Goal: Find specific page/section: Find specific page/section

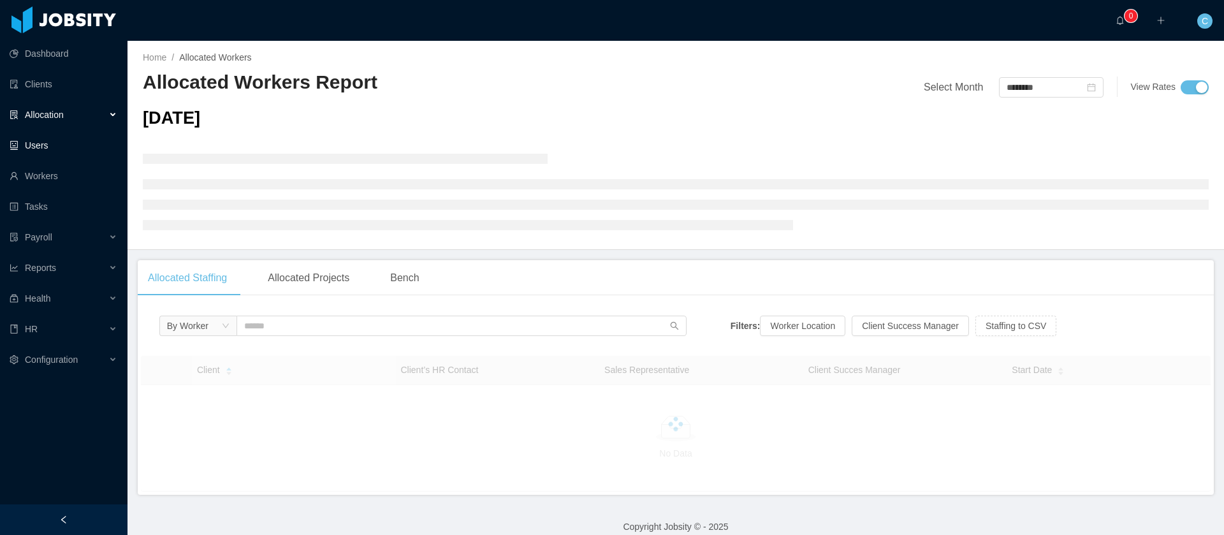
click at [82, 157] on link "Users" at bounding box center [64, 145] width 108 height 25
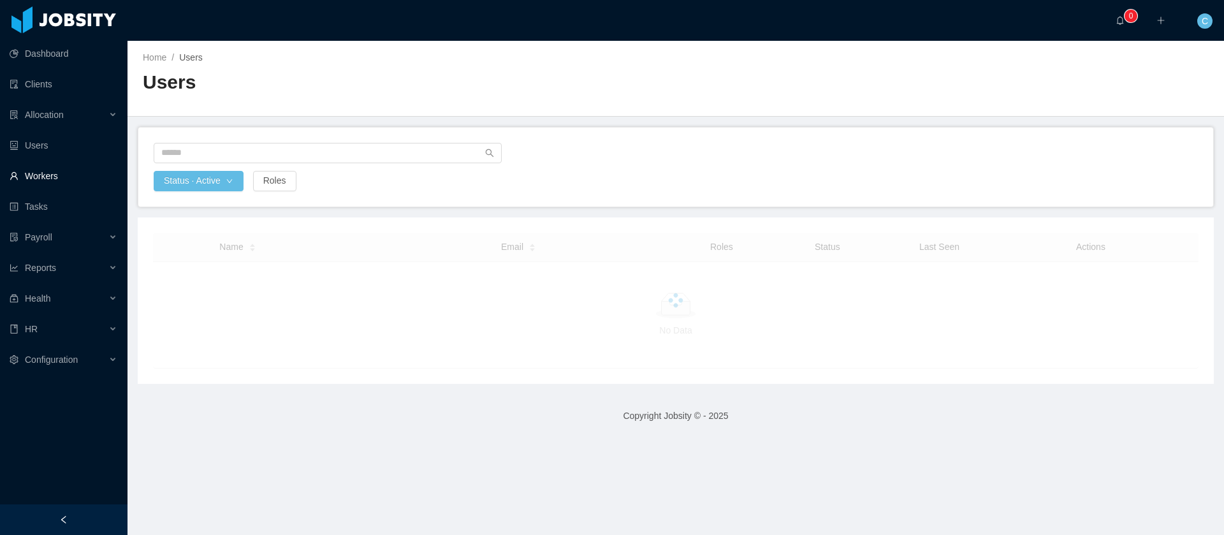
click at [83, 177] on link "Workers" at bounding box center [64, 175] width 108 height 25
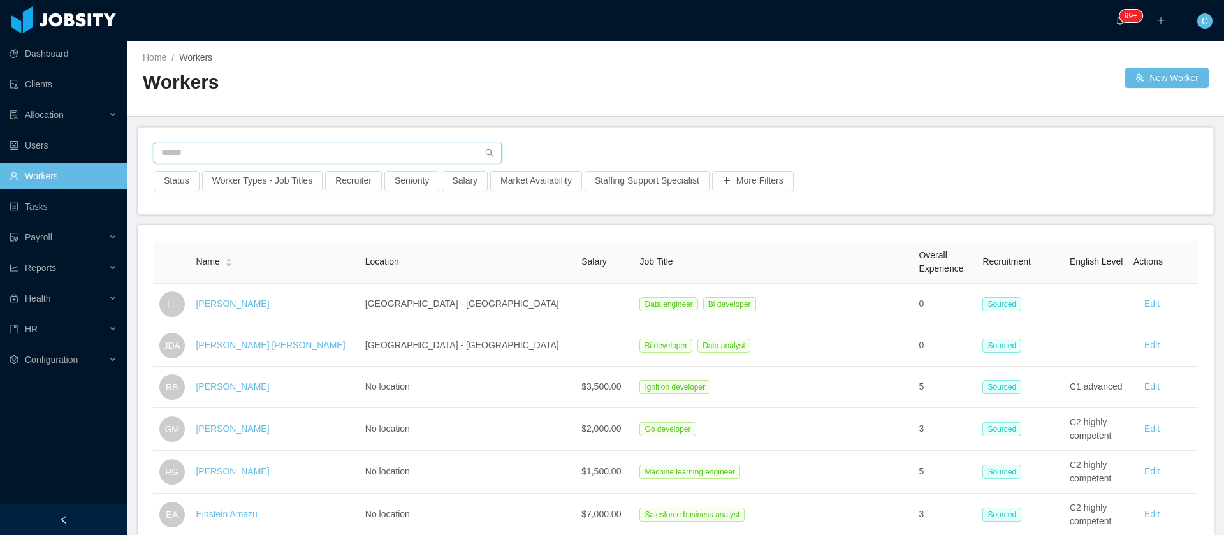
click at [225, 150] on input "text" at bounding box center [328, 153] width 348 height 20
paste input "**********"
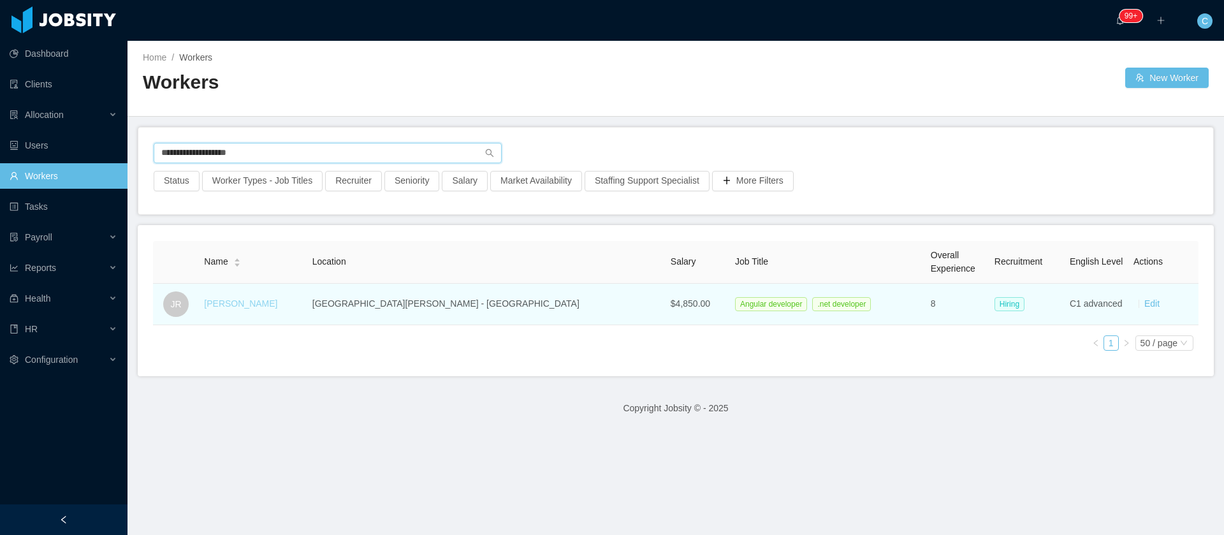
type input "**********"
click at [247, 299] on link "[PERSON_NAME]" at bounding box center [240, 303] width 73 height 10
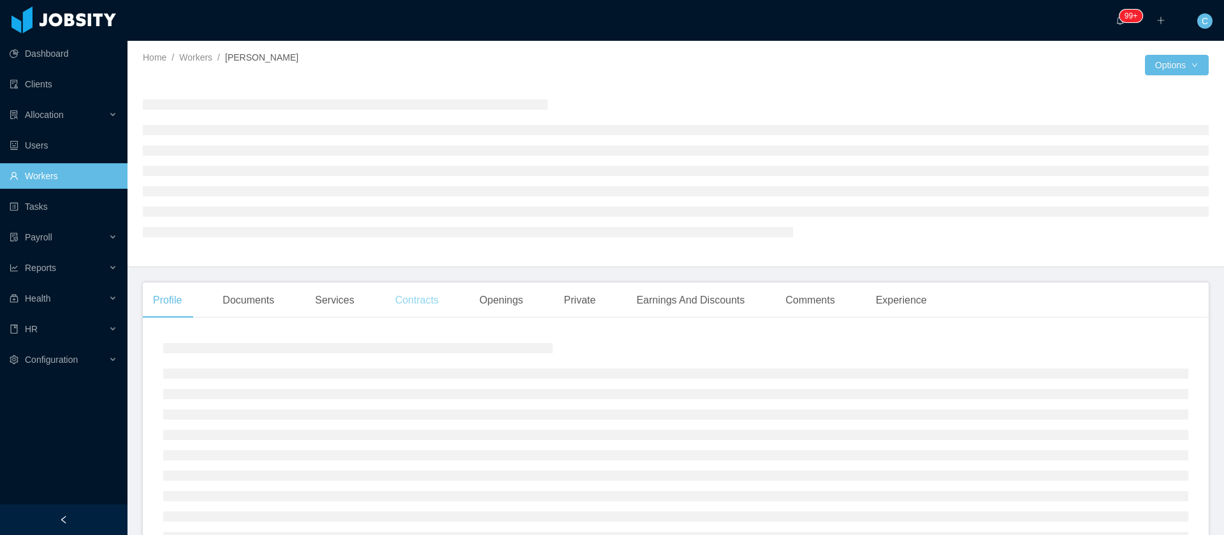
click at [423, 301] on div "Contracts" at bounding box center [417, 300] width 64 height 36
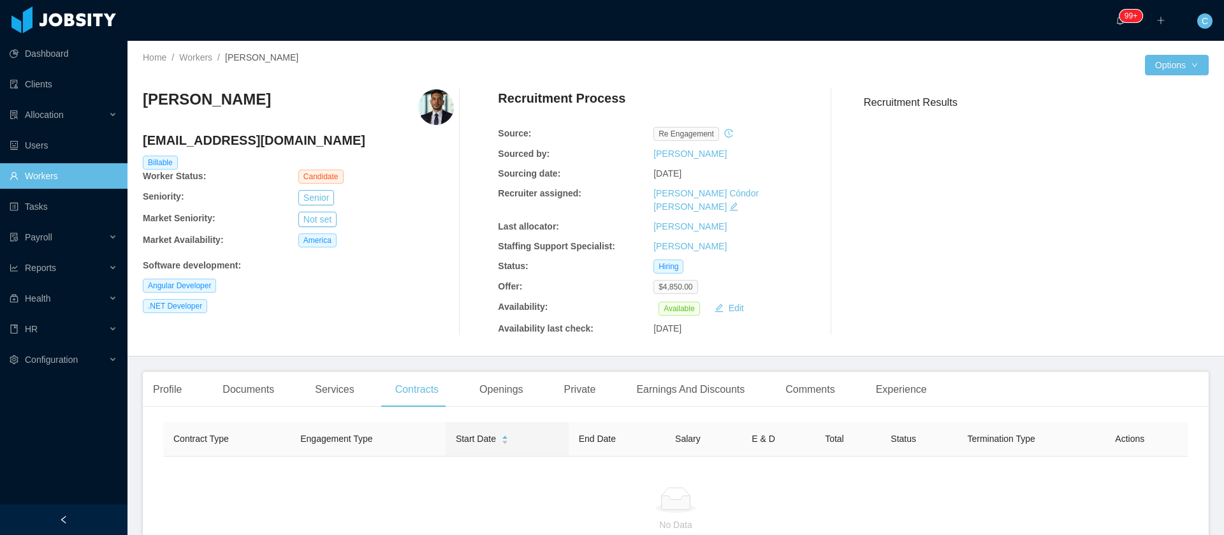
click at [71, 181] on link "Workers" at bounding box center [64, 175] width 108 height 25
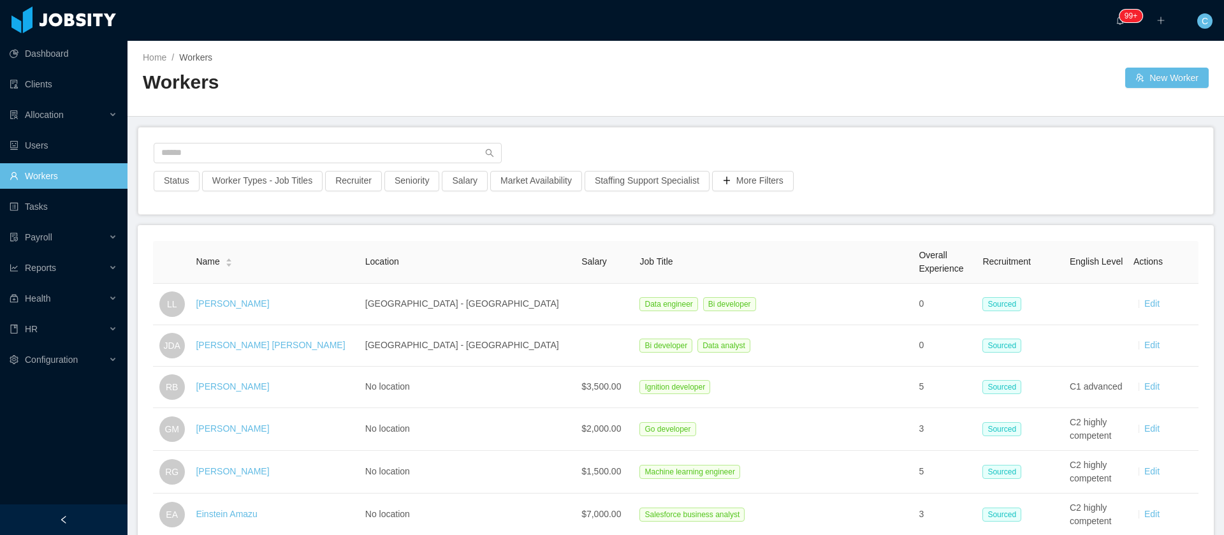
click at [221, 164] on div at bounding box center [676, 157] width 1044 height 28
click at [217, 159] on input "text" at bounding box center [328, 153] width 348 height 20
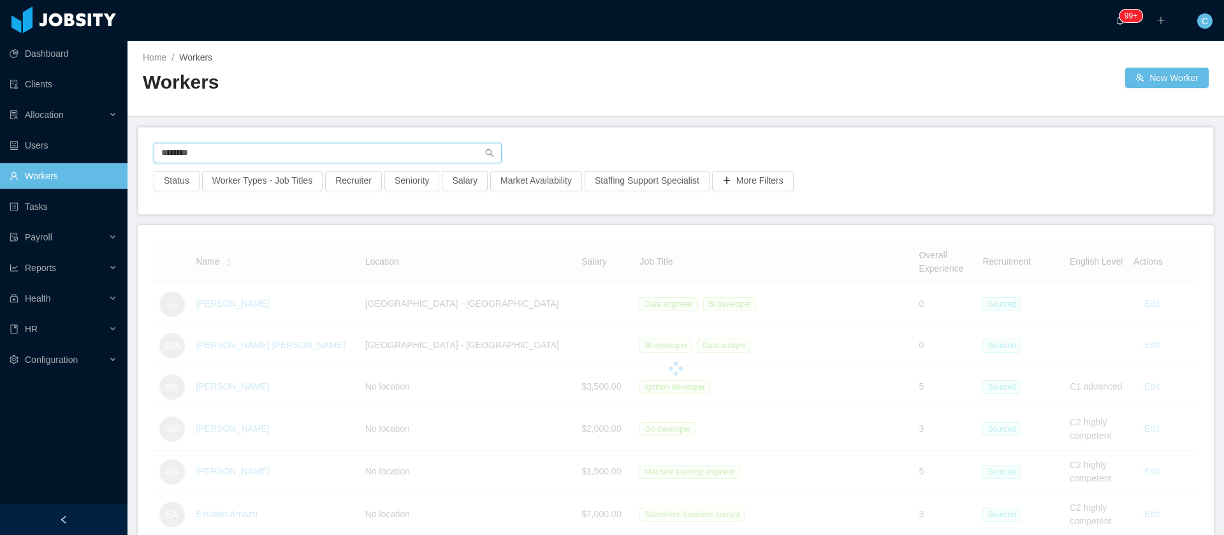
type input "*******"
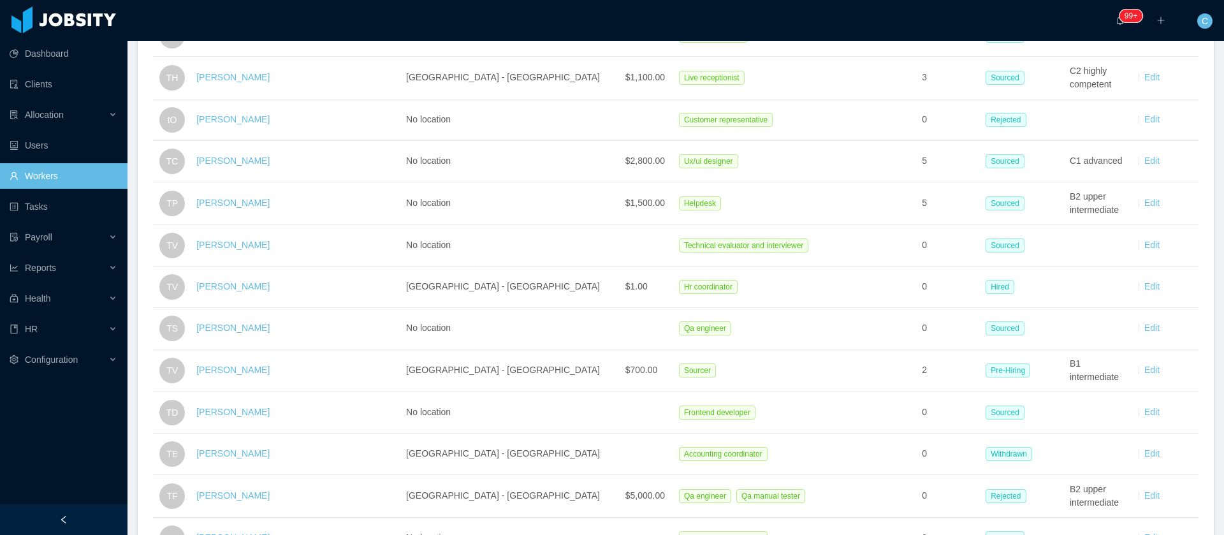
scroll to position [860, 0]
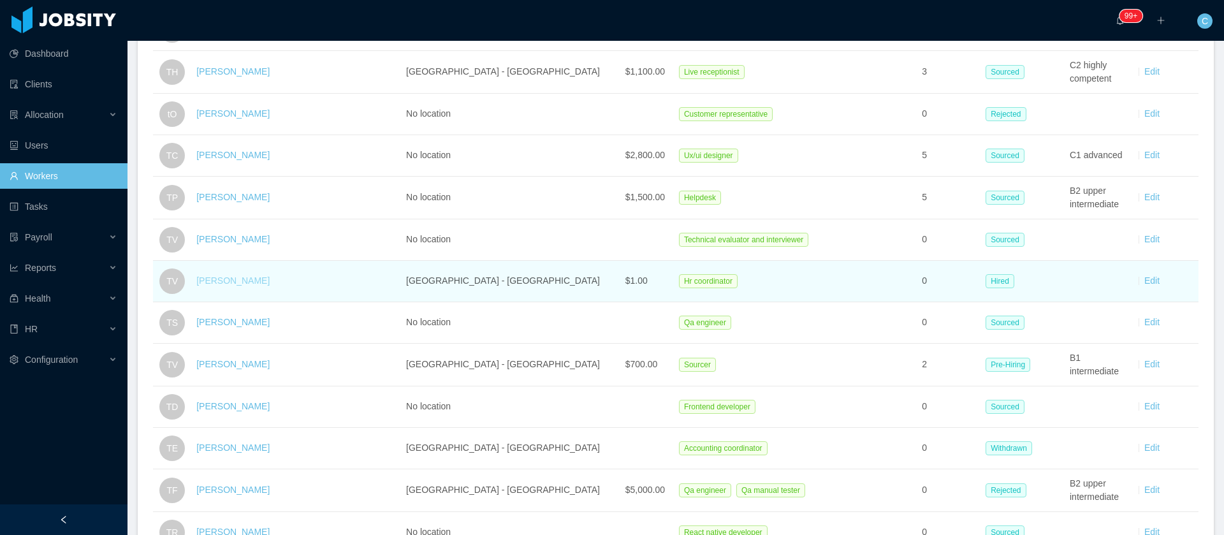
click at [240, 283] on link "[PERSON_NAME]" at bounding box center [232, 280] width 73 height 10
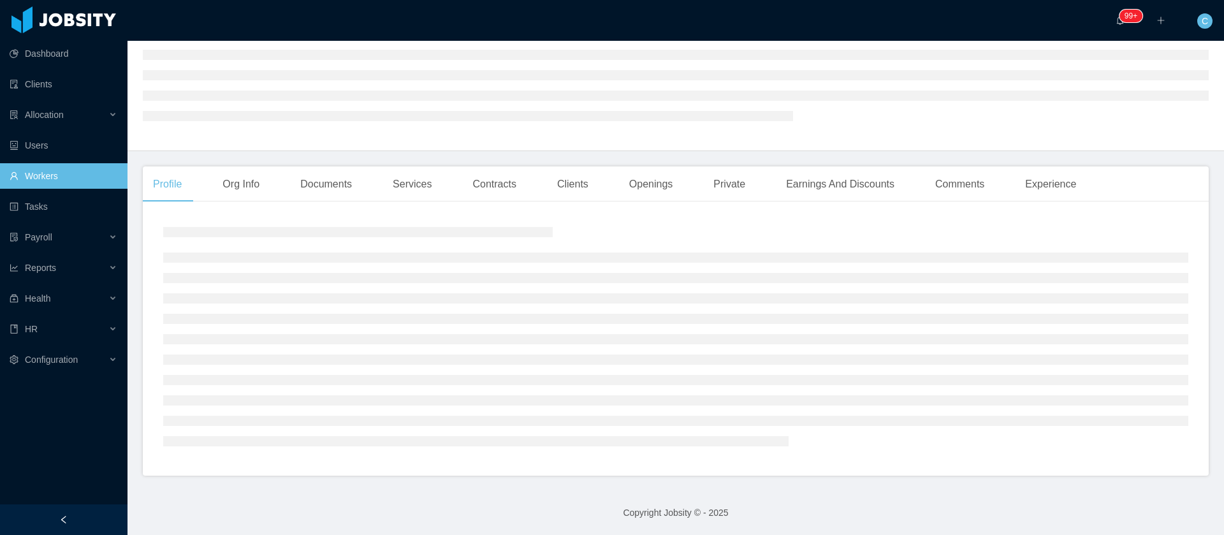
scroll to position [236, 0]
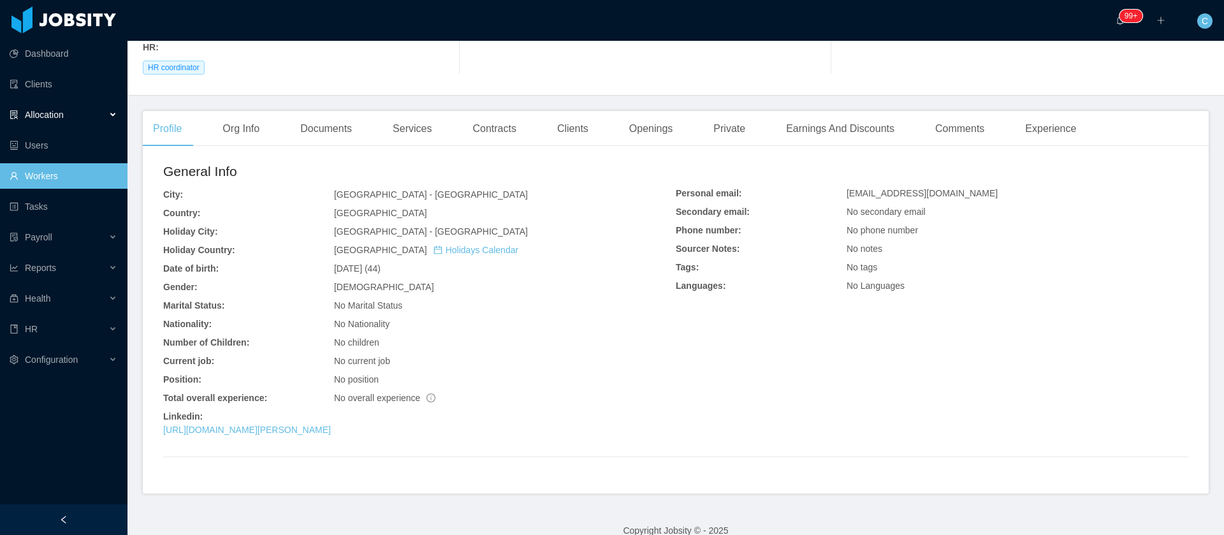
click at [69, 112] on div "Allocation" at bounding box center [63, 114] width 127 height 25
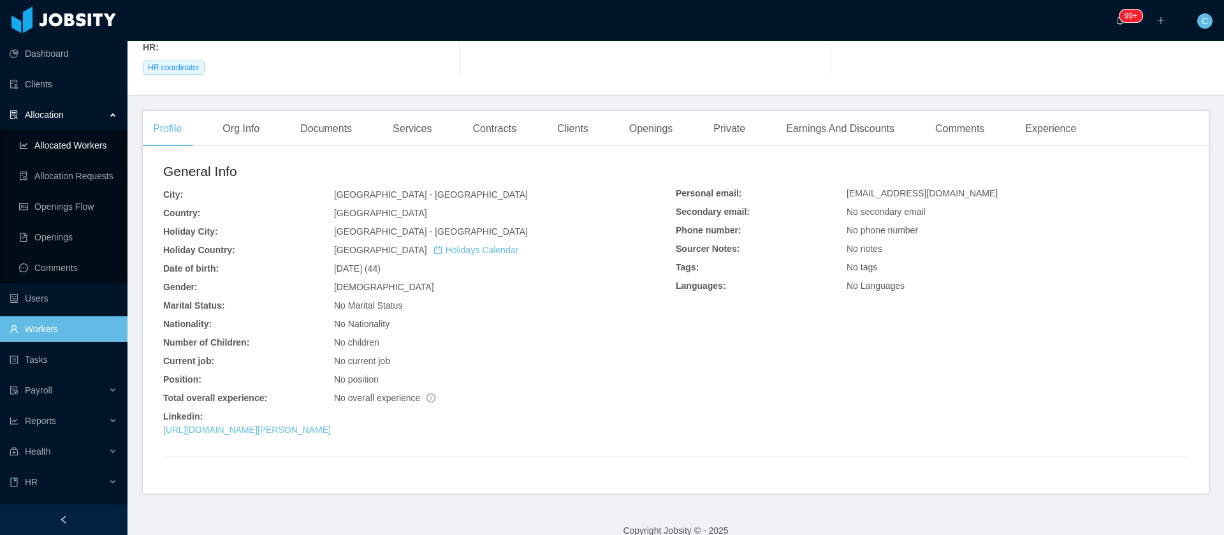
click at [64, 133] on link "Allocated Workers" at bounding box center [68, 145] width 98 height 25
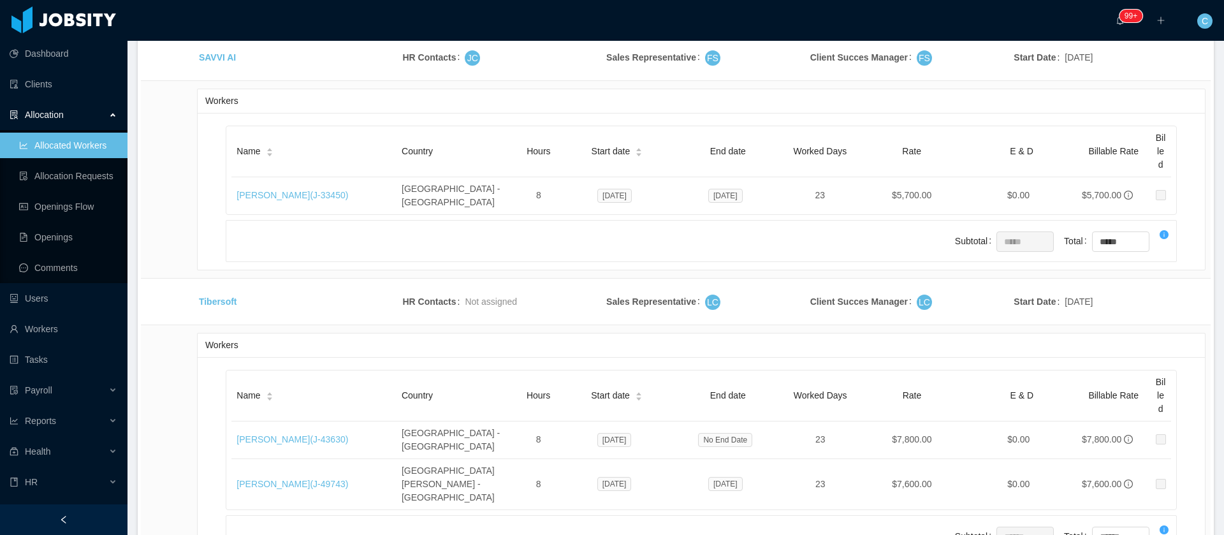
scroll to position [11930, 0]
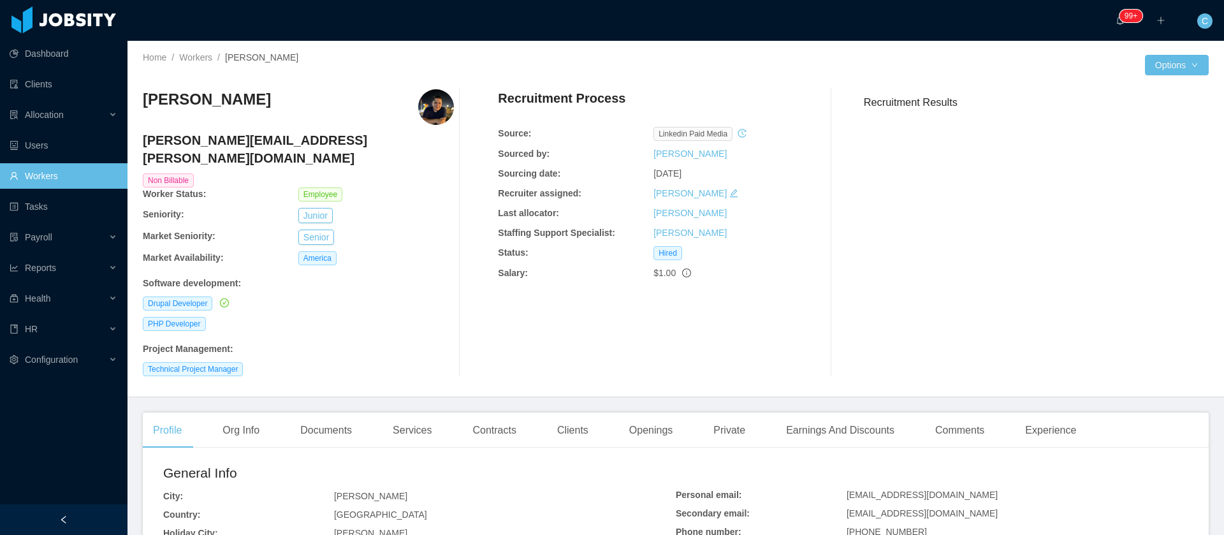
scroll to position [96, 0]
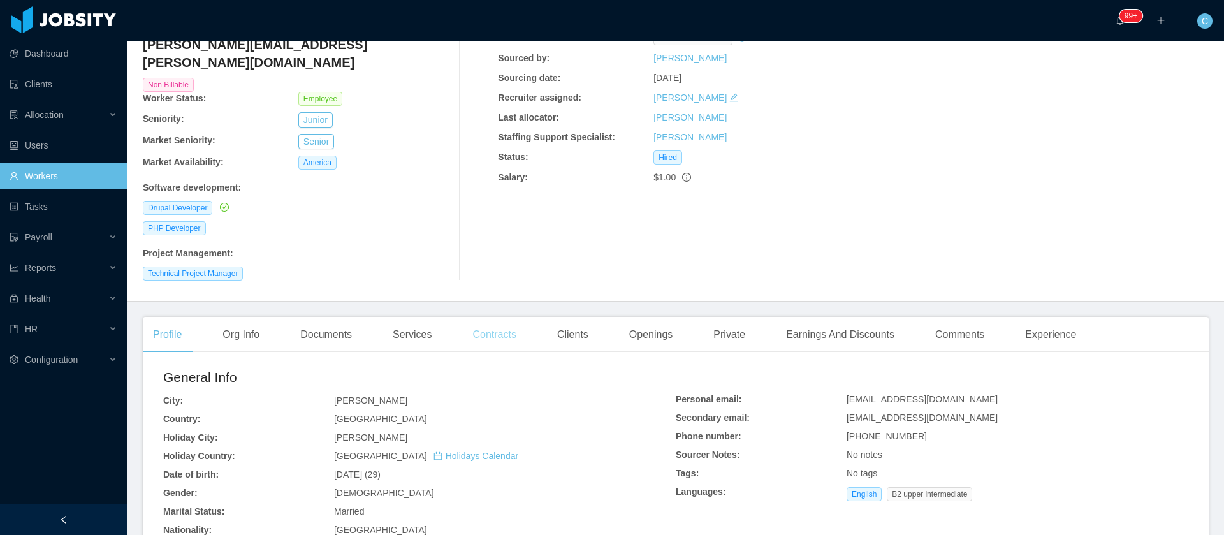
click at [472, 319] on div "Contracts" at bounding box center [494, 335] width 64 height 36
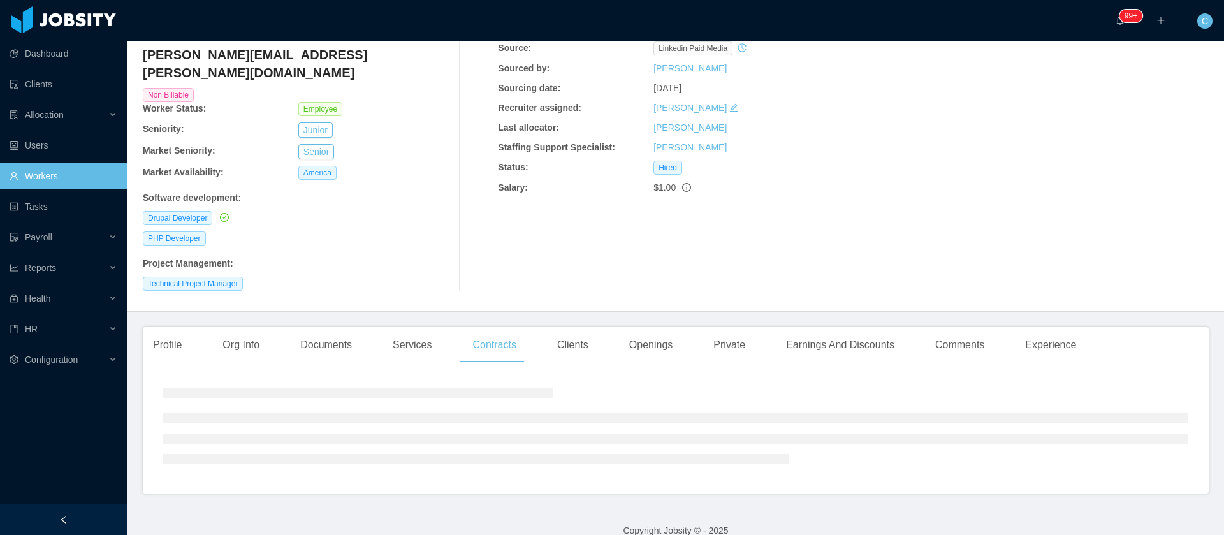
scroll to position [96, 0]
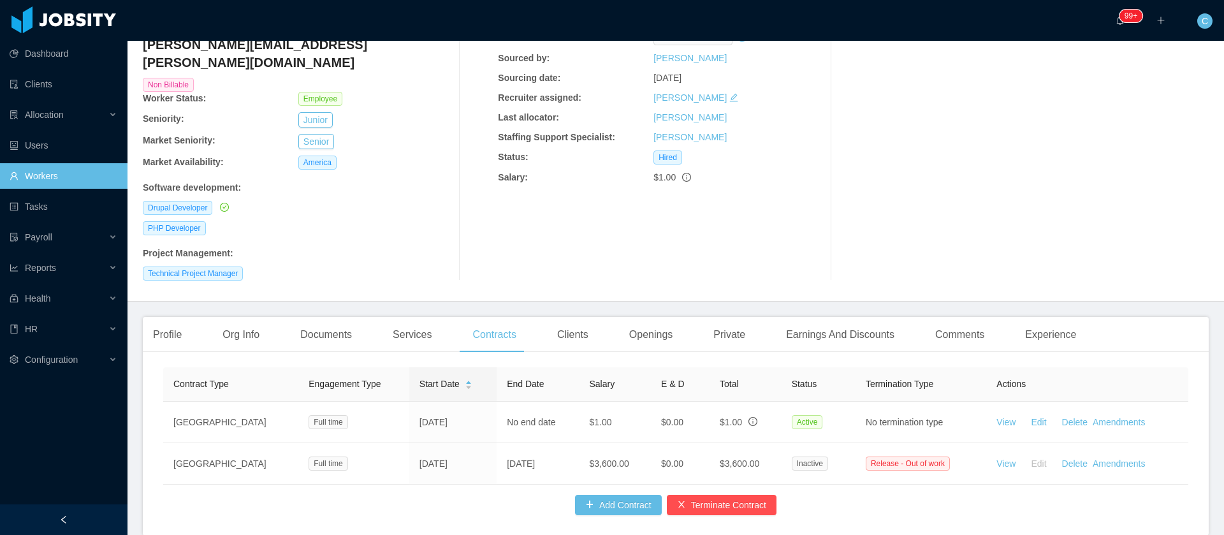
click at [552, 323] on div "Clients" at bounding box center [573, 335] width 52 height 36
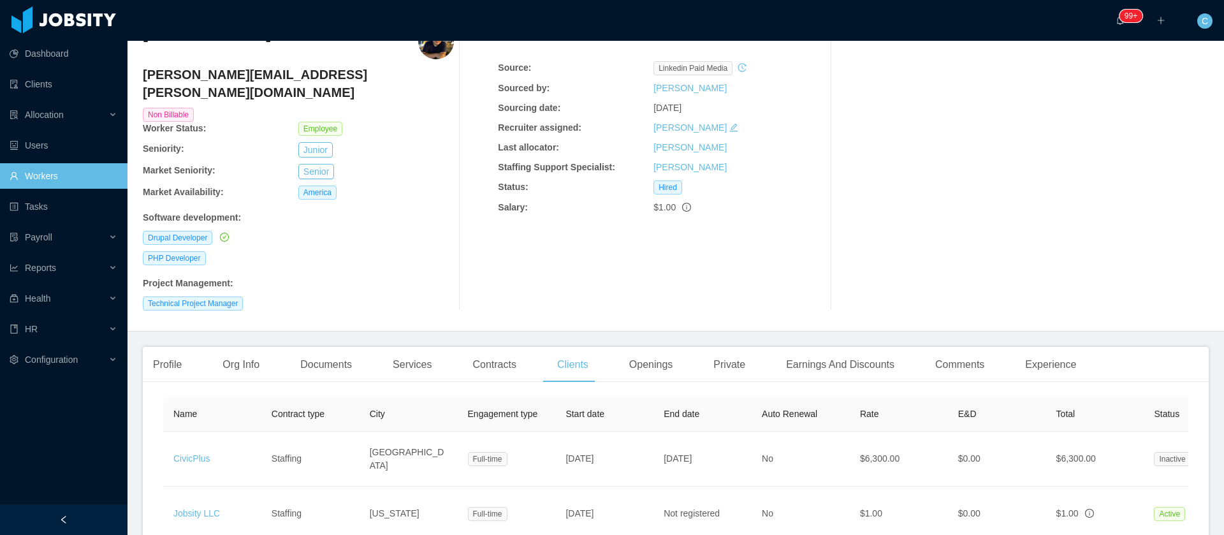
scroll to position [96, 0]
